Goal: Transaction & Acquisition: Purchase product/service

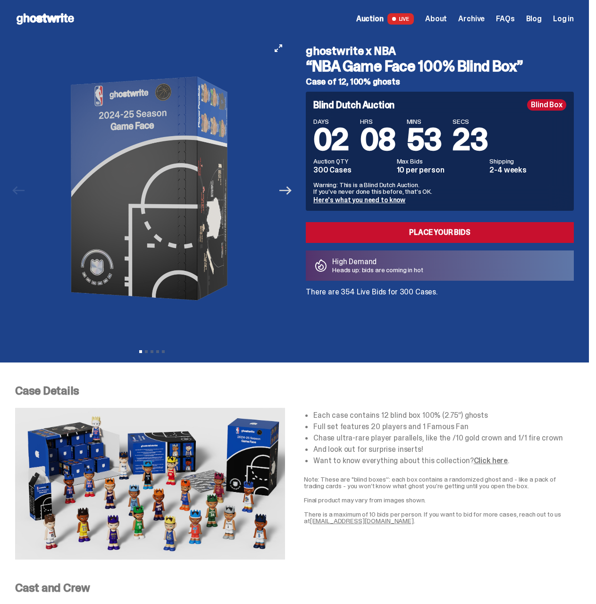
click at [284, 191] on icon "Next" at bounding box center [286, 190] width 12 height 12
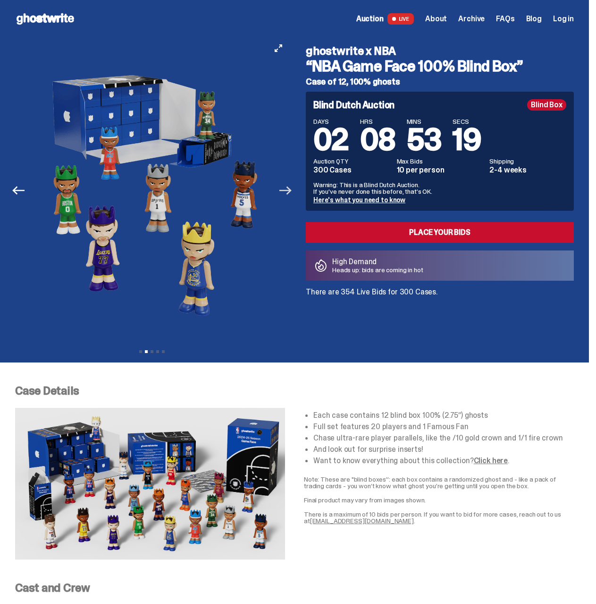
click at [287, 191] on icon "Next" at bounding box center [286, 191] width 12 height 9
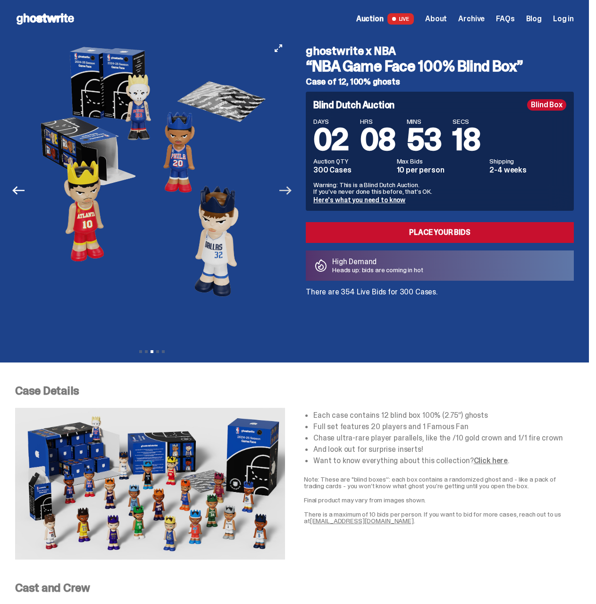
click at [287, 191] on icon "Next" at bounding box center [286, 191] width 12 height 9
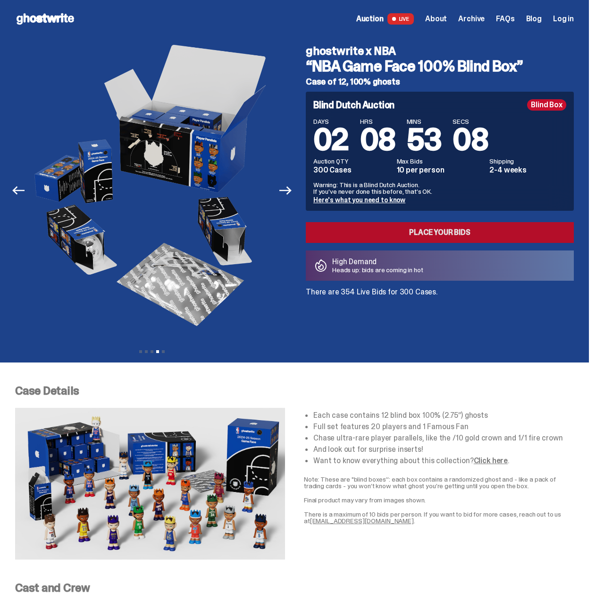
click at [338, 227] on link "Place your Bids" at bounding box center [440, 232] width 268 height 21
